Goal: Task Accomplishment & Management: Manage account settings

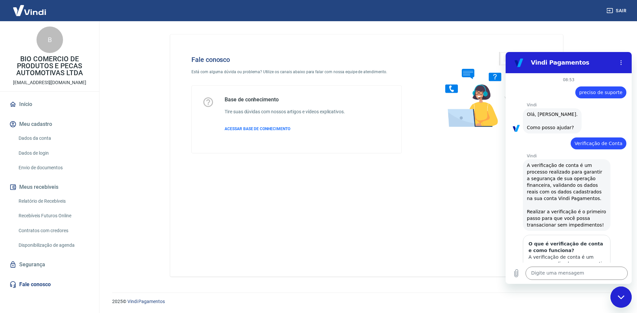
scroll to position [81, 0]
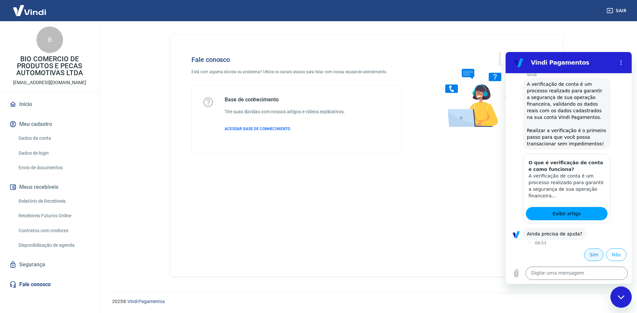
click at [593, 254] on button "Sim" at bounding box center [593, 255] width 19 height 13
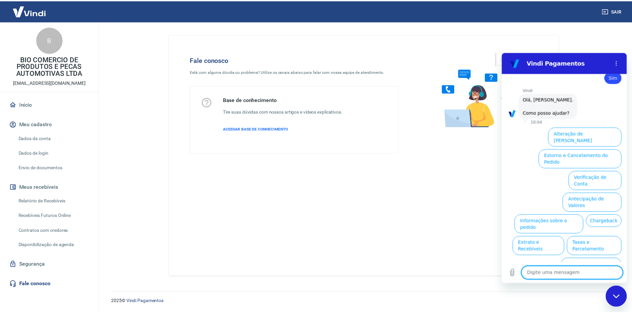
scroll to position [264, 0]
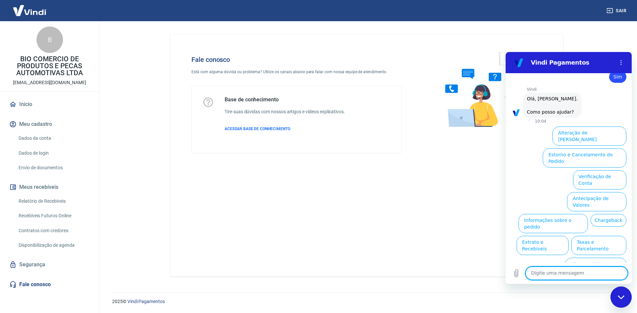
click at [45, 201] on link "Relatório de Recebíveis" at bounding box center [53, 202] width 75 height 14
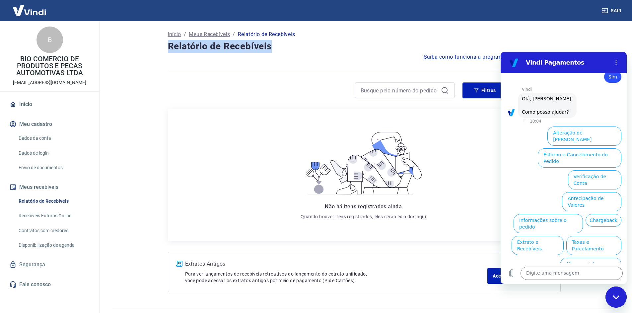
drag, startPoint x: 270, startPoint y: 46, endPoint x: 164, endPoint y: 50, distance: 106.5
click at [164, 50] on div "Início / Meus Recebíveis / Relatório de Recebíveis Relatório de Recebíveis Saib…" at bounding box center [364, 160] width 408 height 279
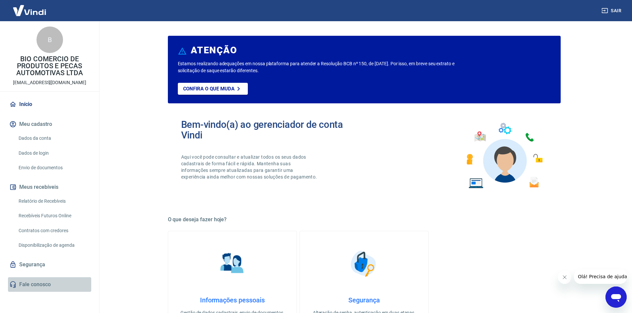
click at [45, 284] on link "Fale conosco" at bounding box center [49, 285] width 83 height 15
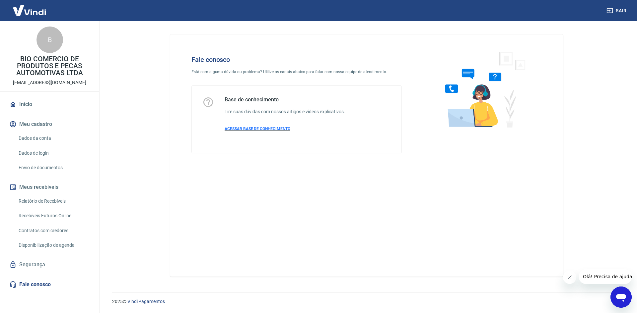
click at [269, 131] on span "ACESSAR BASE DE CONHECIMENTO" at bounding box center [257, 129] width 66 height 5
click at [42, 134] on link "Dados da conta" at bounding box center [53, 139] width 75 height 14
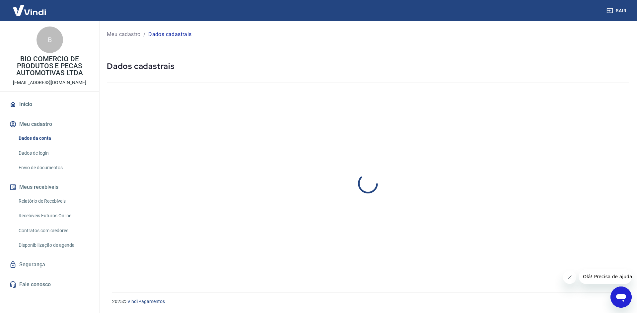
select select "PR"
select select "business"
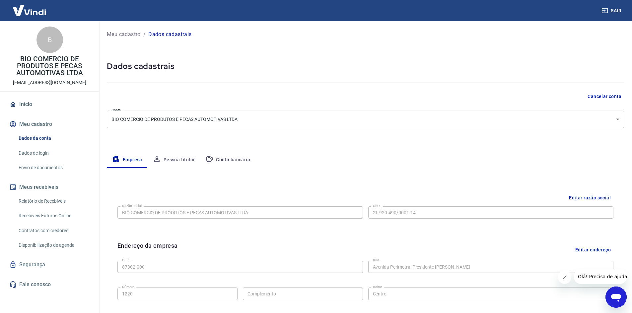
drag, startPoint x: 87, startPoint y: 83, endPoint x: 103, endPoint y: 72, distance: 20.0
click at [8, 87] on div "B BIO COMERCIO DE PRODUTOS E PECAS AUTOMOTIVAS LTDA sitebiodescarbonizante@gmai…" at bounding box center [49, 56] width 99 height 70
copy p "[EMAIL_ADDRESS][DOMAIN_NAME]"
click at [172, 156] on button "Pessoa titular" at bounding box center [174, 160] width 53 height 16
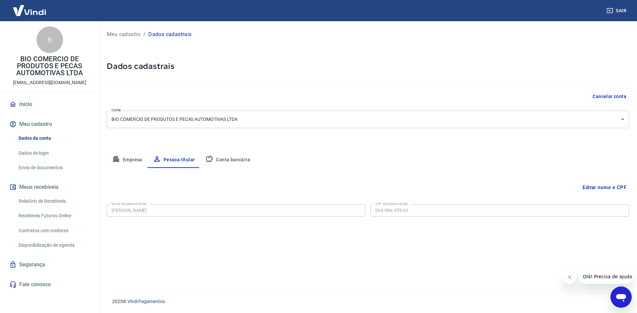
click at [44, 171] on link "Envio de documentos" at bounding box center [53, 168] width 75 height 14
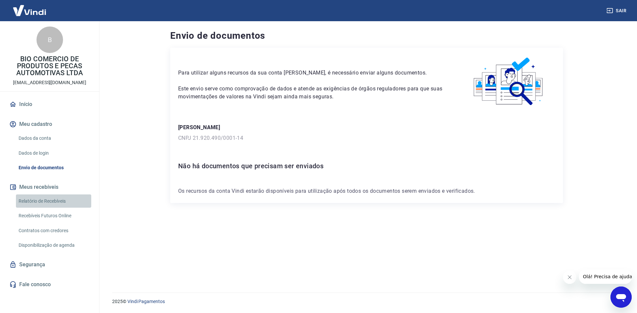
click at [55, 203] on link "Relatório de Recebíveis" at bounding box center [53, 202] width 75 height 14
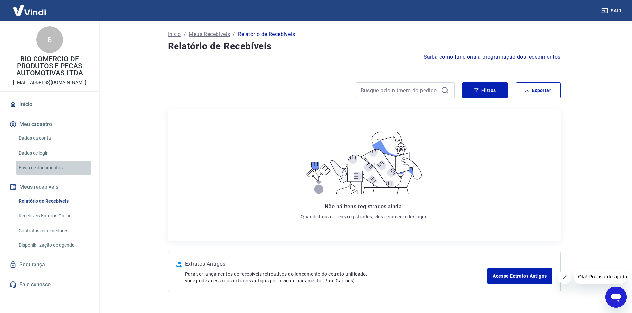
click at [47, 169] on link "Envio de documentos" at bounding box center [53, 168] width 75 height 14
